Goal: Information Seeking & Learning: Learn about a topic

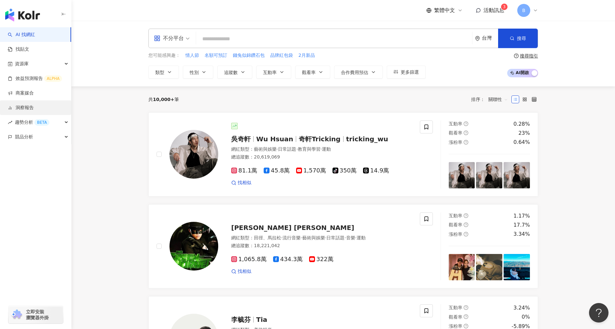
click at [25, 110] on link "洞察報告" at bounding box center [21, 108] width 26 height 6
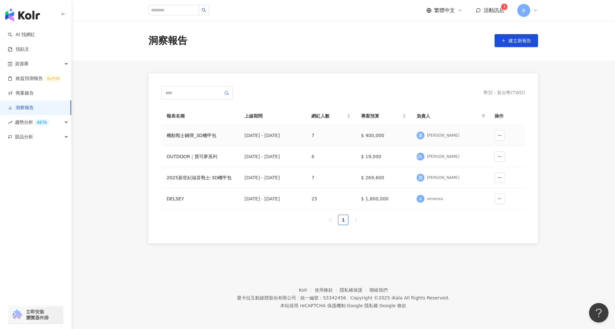
click at [198, 136] on div "機動戰士鋼彈_3D機甲包" at bounding box center [201, 135] width 68 height 7
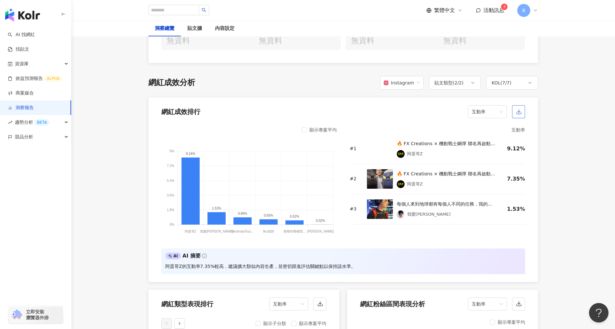
scroll to position [390, 0]
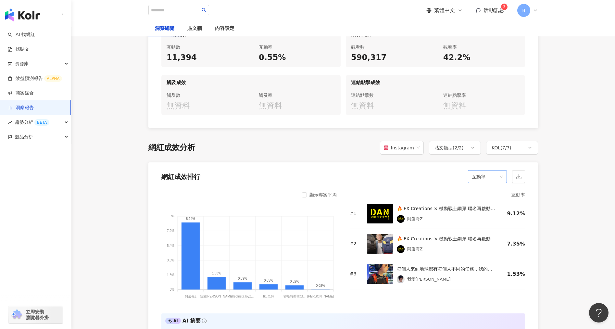
click at [495, 173] on span "互動率" at bounding box center [487, 176] width 31 height 12
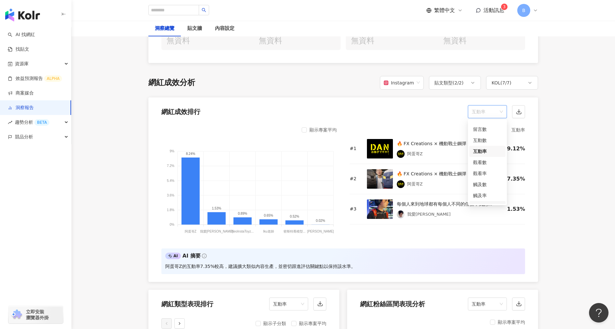
scroll to position [0, 0]
click at [486, 192] on div "觸及數" at bounding box center [487, 192] width 29 height 7
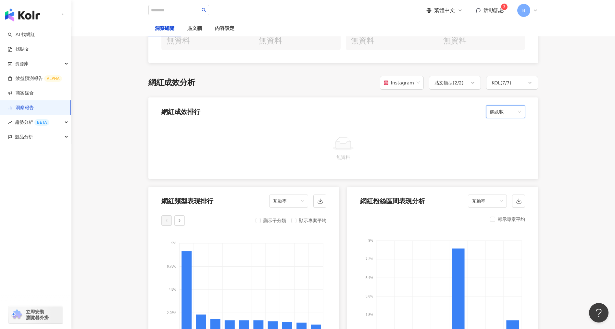
click at [505, 105] on div "網紅成效排行 觸及數 觸及數" at bounding box center [343, 109] width 390 height 25
click at [508, 110] on span "觸及數" at bounding box center [505, 112] width 31 height 12
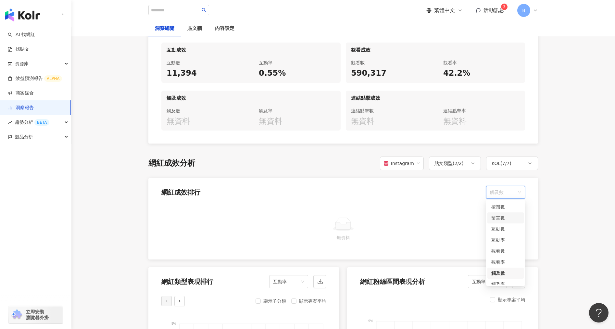
scroll to position [357, 0]
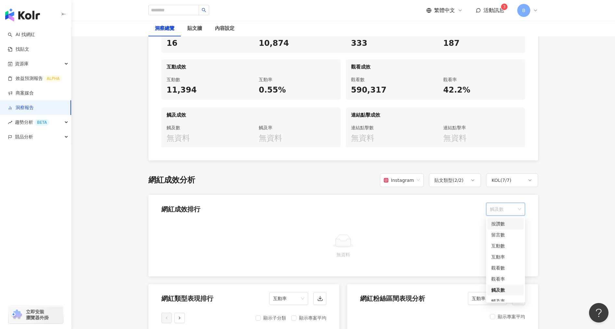
click at [499, 223] on div "按讚數" at bounding box center [505, 223] width 29 height 7
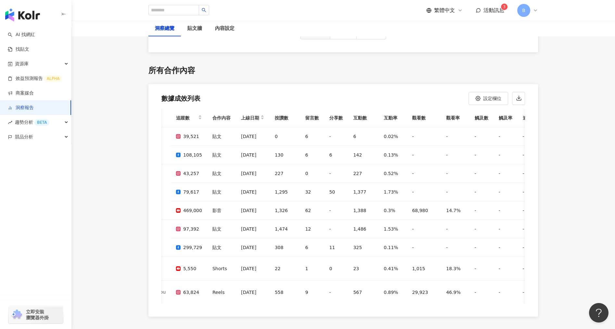
scroll to position [0, 0]
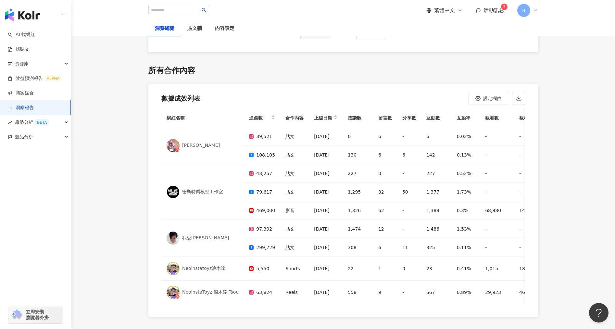
click at [286, 111] on th "合作內容" at bounding box center [294, 118] width 29 height 19
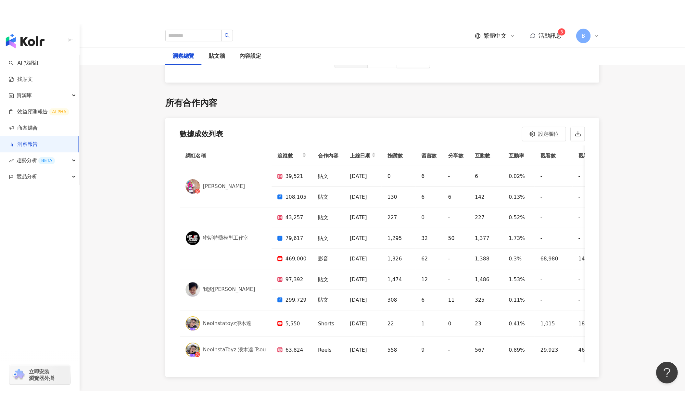
scroll to position [1856, 0]
